Goal: Task Accomplishment & Management: Manage account settings

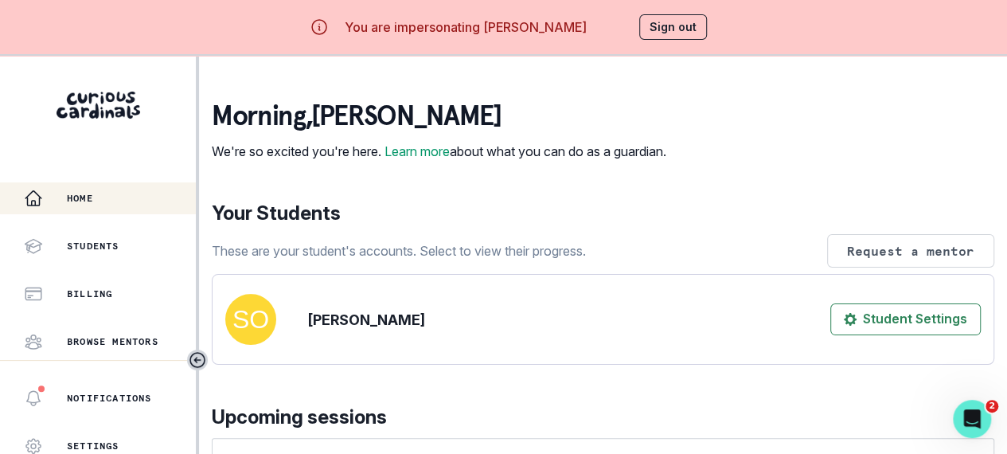
click at [105, 306] on button "Billing" at bounding box center [98, 294] width 196 height 32
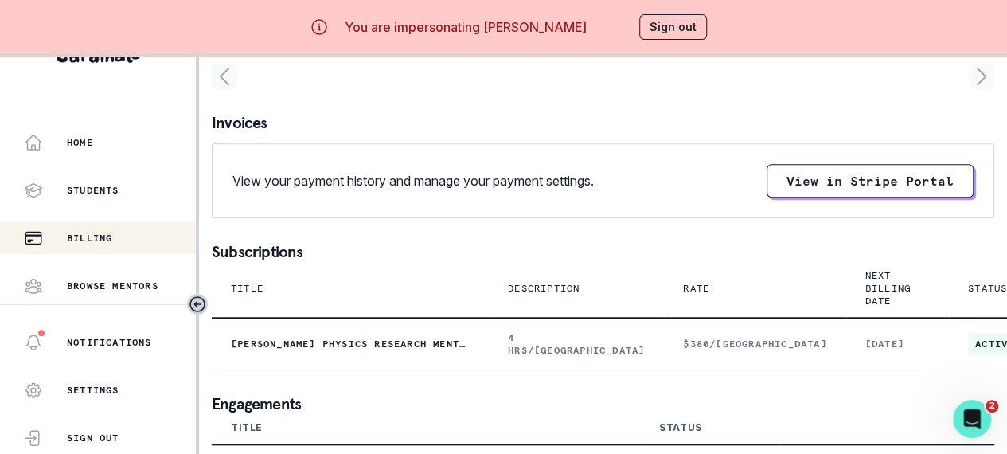
scroll to position [637, 0]
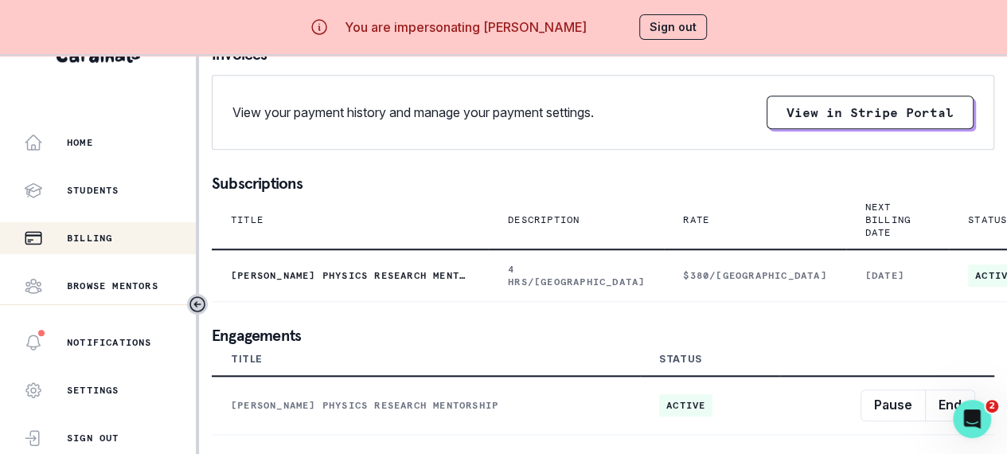
click at [688, 29] on button "Sign out" at bounding box center [673, 26] width 68 height 25
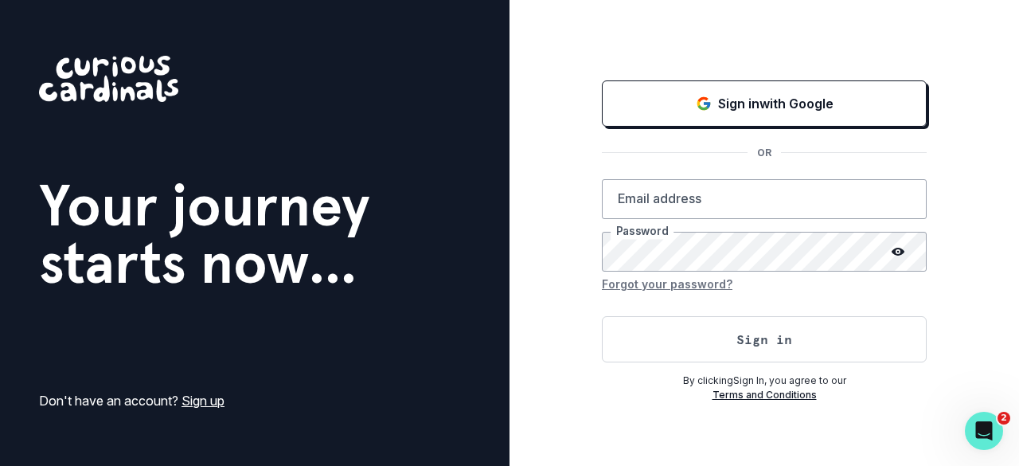
click at [696, 108] on icon "Sign in with Google (GSuite)" at bounding box center [704, 103] width 16 height 16
